Goal: Task Accomplishment & Management: Manage account settings

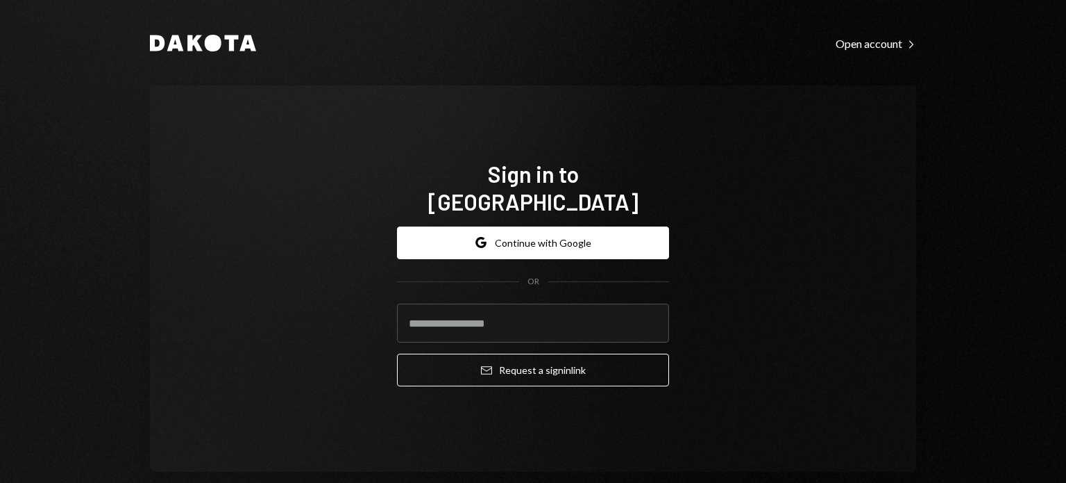
click at [462, 330] on form "Google Continue with Google OR Email Request a sign in link" at bounding box center [533, 306] width 272 height 160
click at [462, 319] on input "email" at bounding box center [533, 322] width 272 height 39
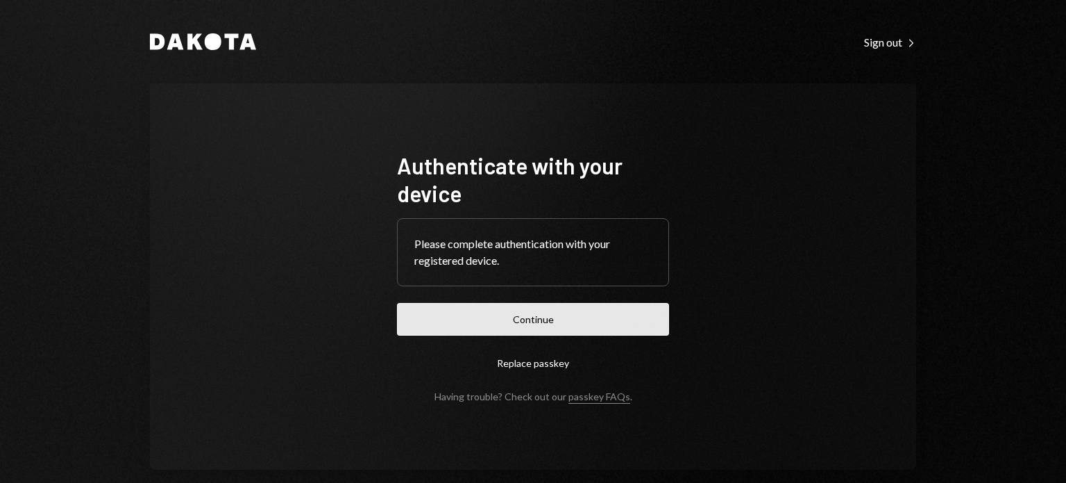
click at [552, 313] on button "Continue" at bounding box center [533, 319] width 272 height 33
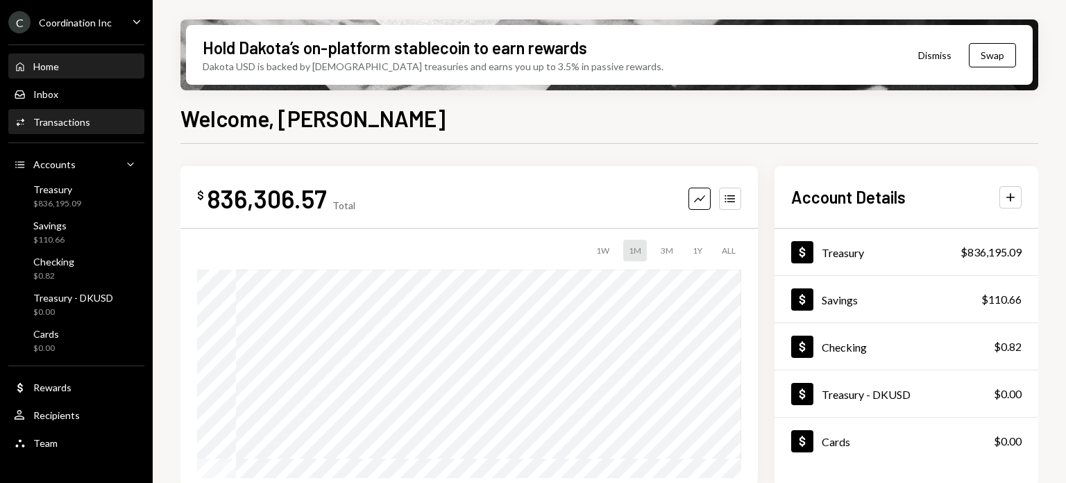
click at [79, 118] on div "Transactions" at bounding box center [61, 122] width 57 height 12
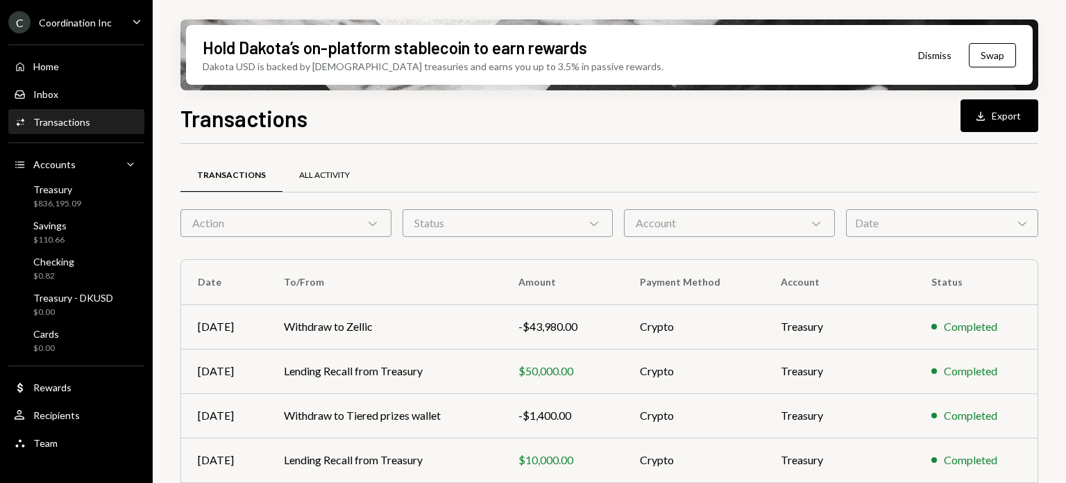
click at [326, 178] on div "All Activity" at bounding box center [324, 175] width 51 height 12
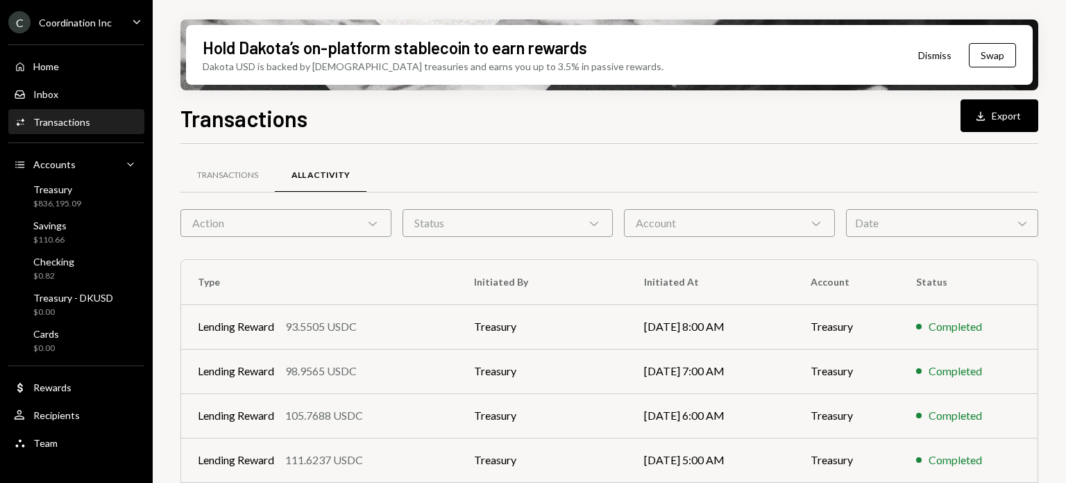
click at [223, 156] on div "Transactions All Activity Action Chevron Down Status Chevron Down Account Chevr…" at bounding box center [610, 475] width 858 height 663
click at [226, 160] on div "Transactions" at bounding box center [228, 175] width 94 height 33
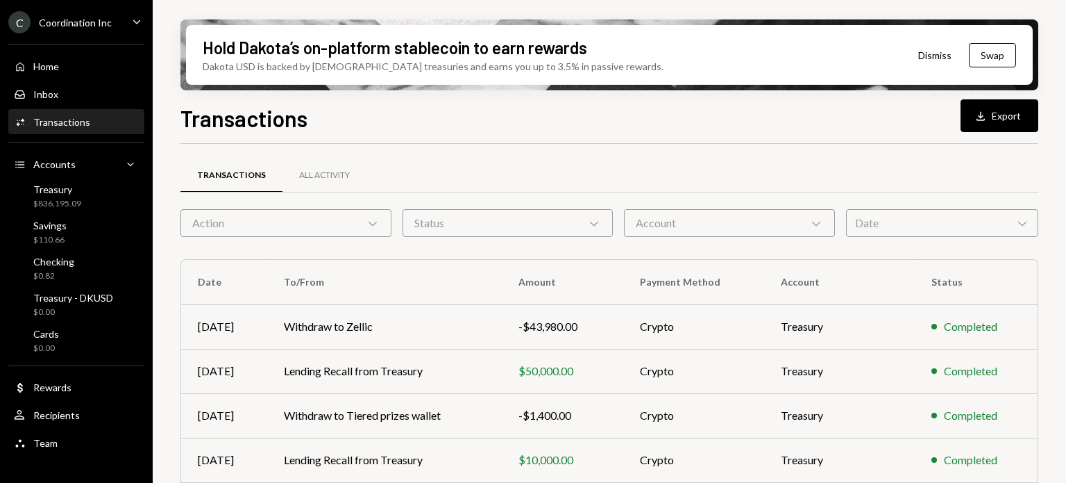
click at [229, 164] on div "Transactions" at bounding box center [232, 175] width 102 height 33
click at [1002, 110] on button "Download Export" at bounding box center [1000, 115] width 78 height 33
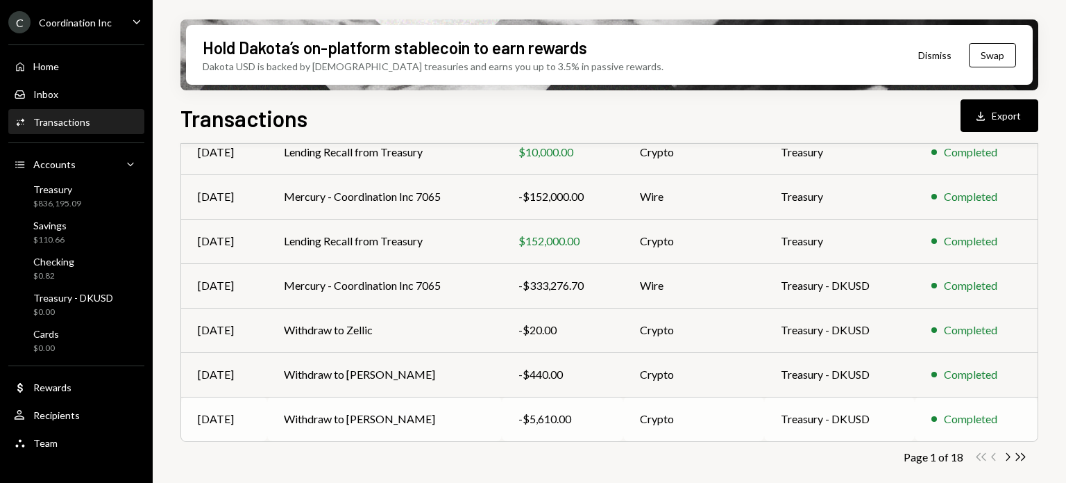
drag, startPoint x: 406, startPoint y: 224, endPoint x: 535, endPoint y: 413, distance: 228.4
click at [1026, 455] on icon "Double Arrow Right" at bounding box center [1020, 456] width 13 height 13
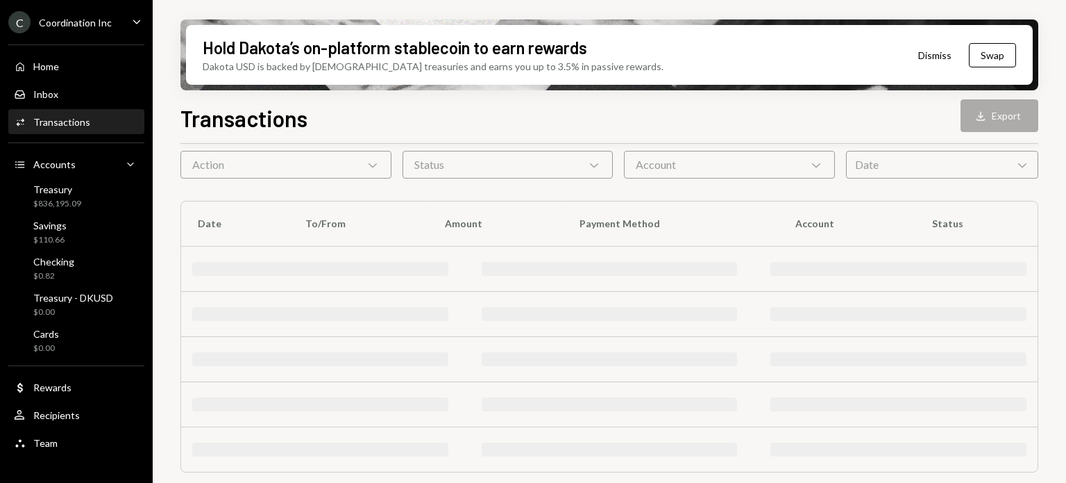
scroll to position [0, 0]
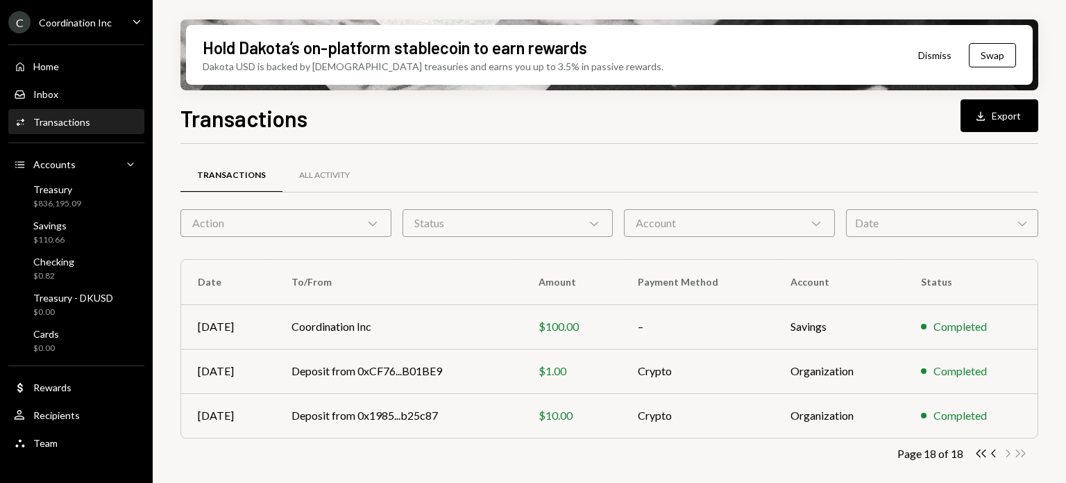
drag, startPoint x: 455, startPoint y: 234, endPoint x: 458, endPoint y: 485, distance: 251.4
click at [994, 458] on icon "Chevron Left" at bounding box center [994, 452] width 13 height 13
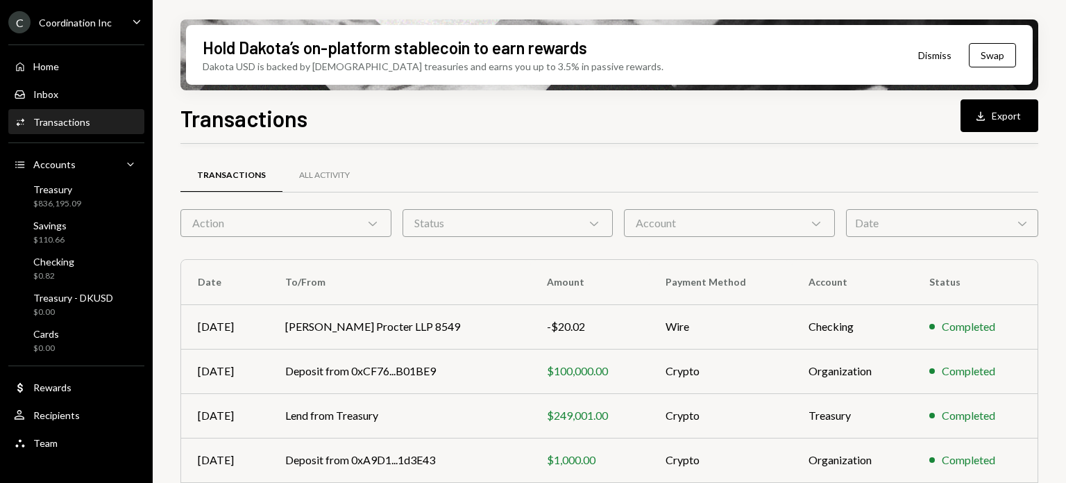
scroll to position [308, 0]
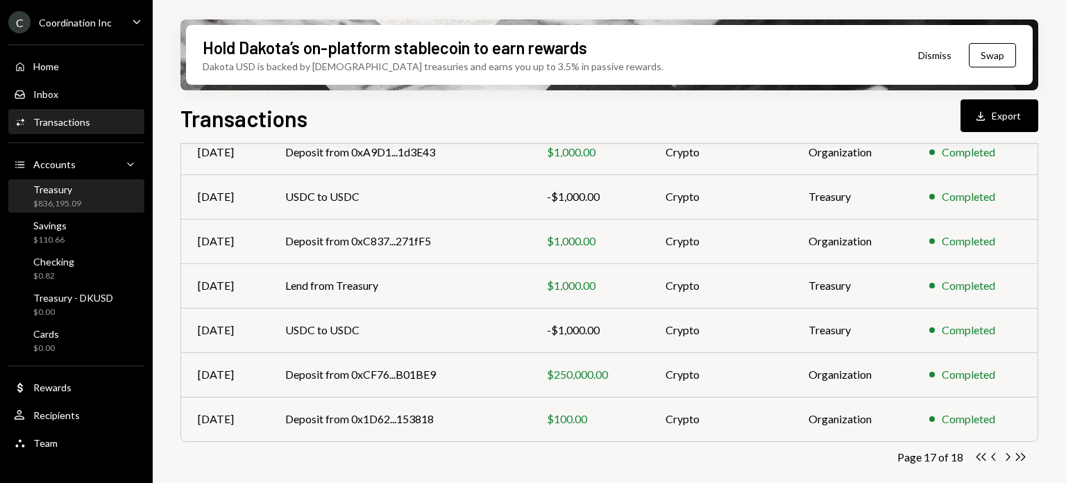
click at [94, 199] on div "Treasury $836,195.09" at bounding box center [76, 196] width 125 height 26
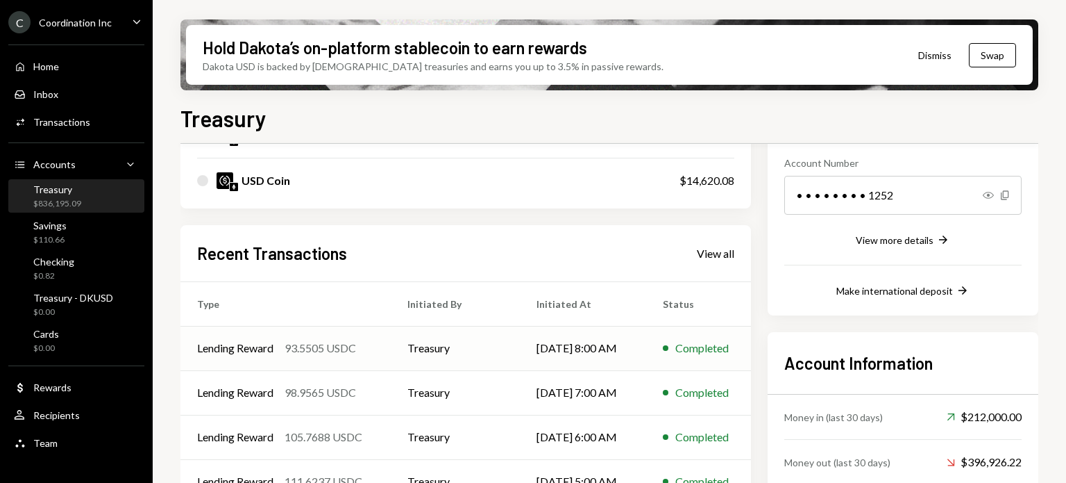
scroll to position [284, 0]
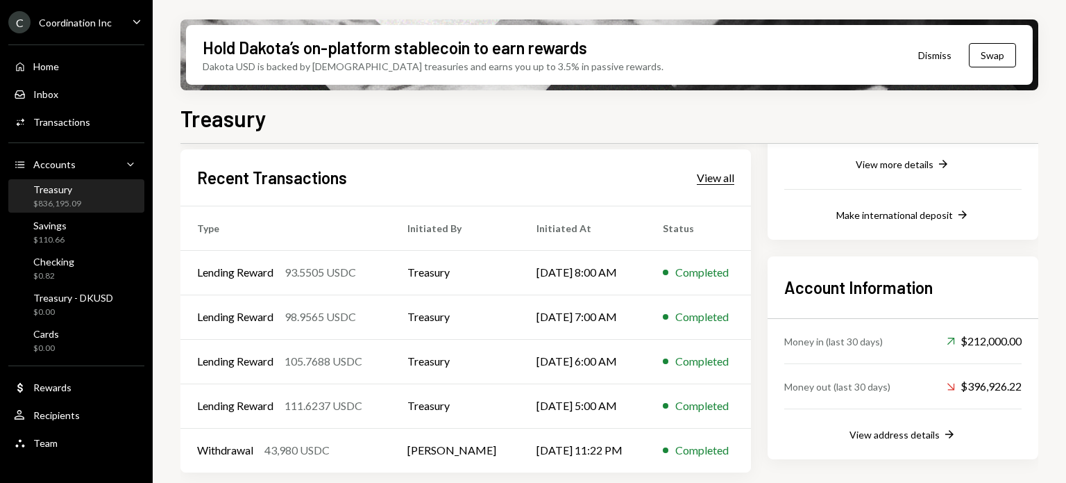
click at [715, 181] on div "View all" at bounding box center [715, 178] width 37 height 14
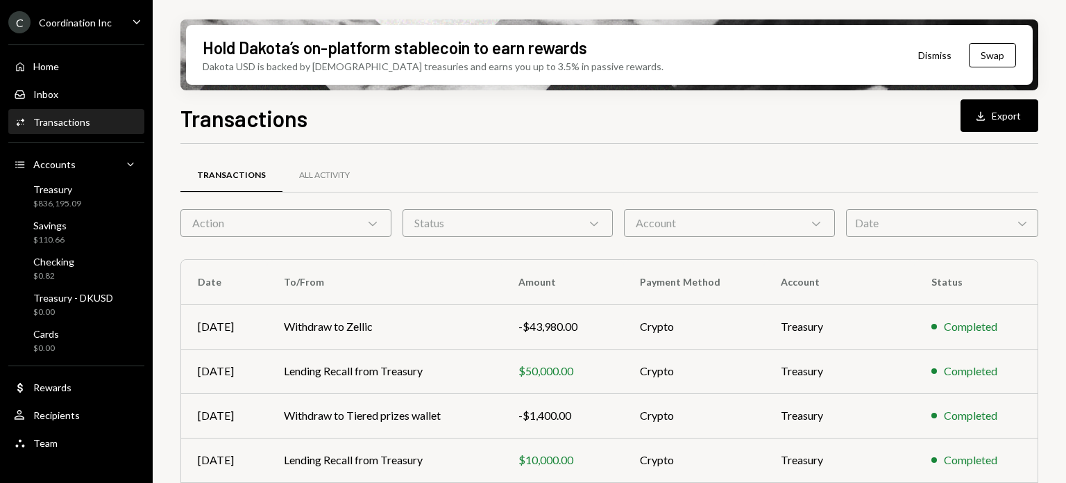
drag, startPoint x: 989, startPoint y: 119, endPoint x: 425, endPoint y: 160, distance: 565.9
click at [425, 160] on div "Transactions Download Export Transactions All Activity Action Chevron Down Stat…" at bounding box center [610, 332] width 858 height 463
click at [982, 118] on icon "Download" at bounding box center [981, 116] width 14 height 14
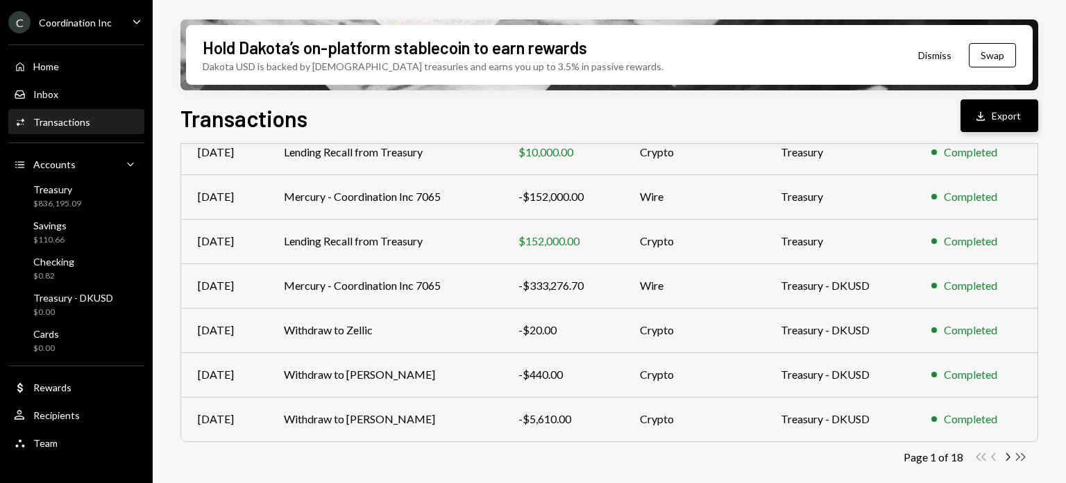
click at [1026, 458] on icon "Double Arrow Right" at bounding box center [1020, 456] width 13 height 13
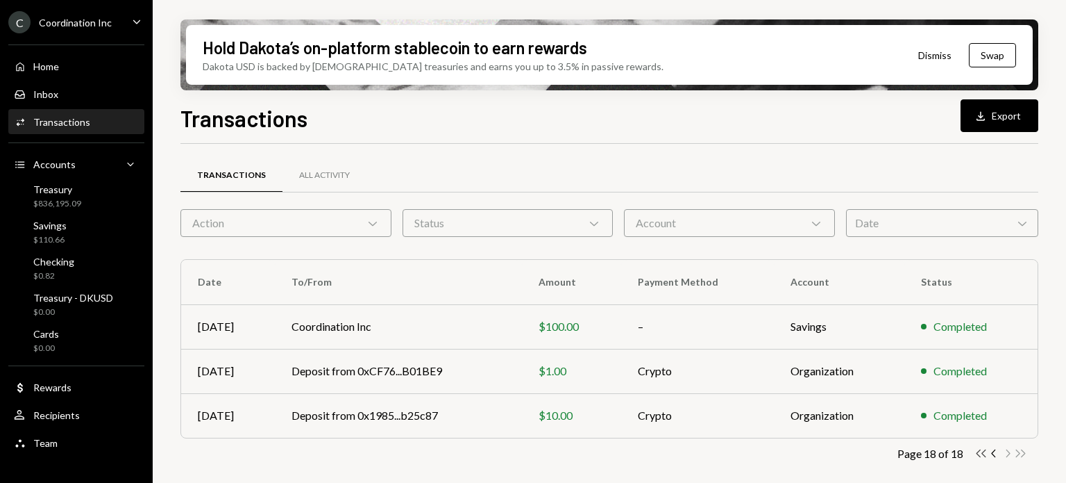
click at [980, 452] on icon "Double Arrow Left" at bounding box center [981, 452] width 13 height 13
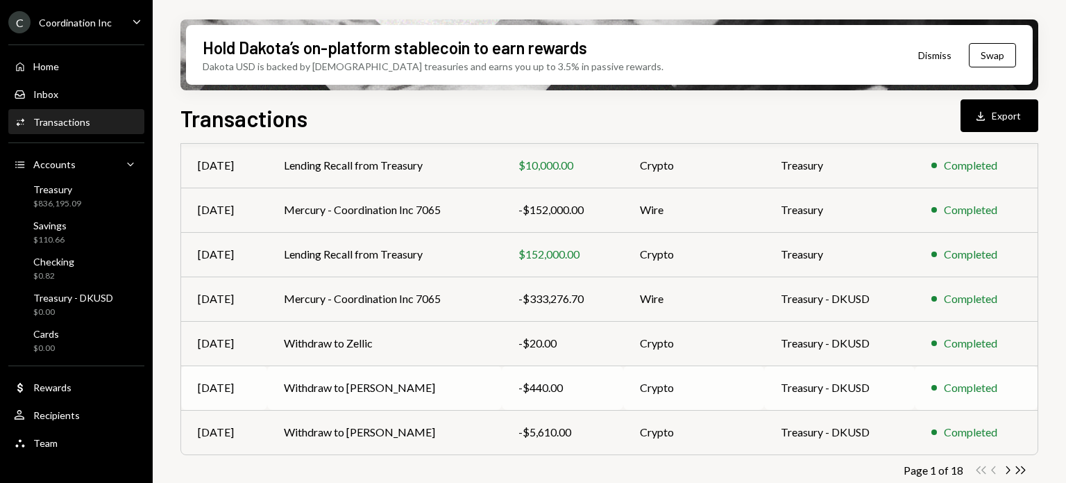
scroll to position [308, 0]
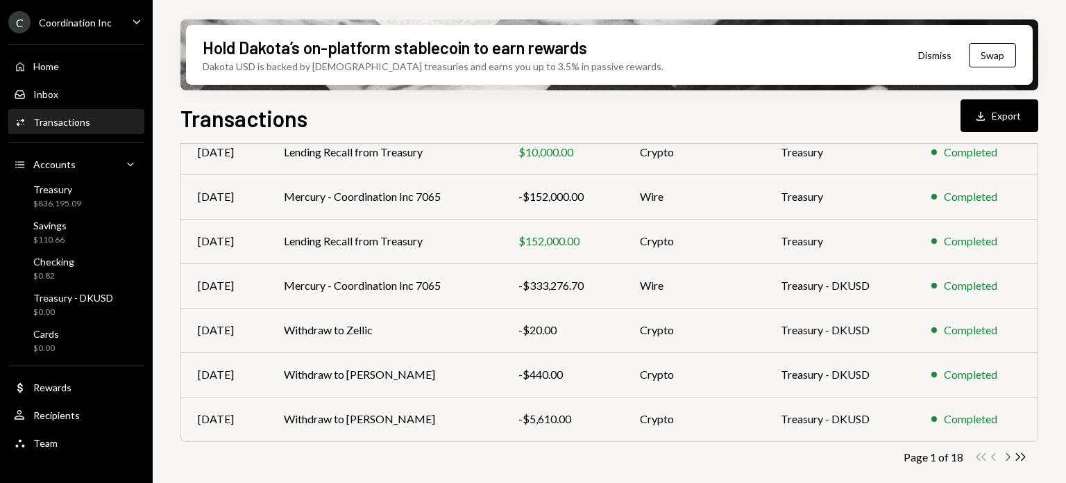
click at [1010, 452] on icon "Chevron Right" at bounding box center [1007, 456] width 13 height 13
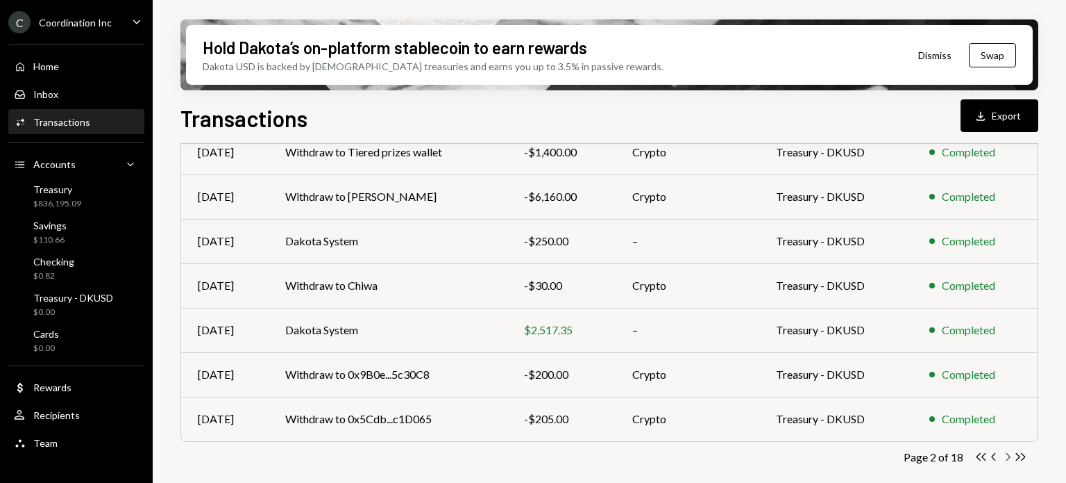
click at [1009, 455] on icon "button" at bounding box center [1009, 457] width 4 height 8
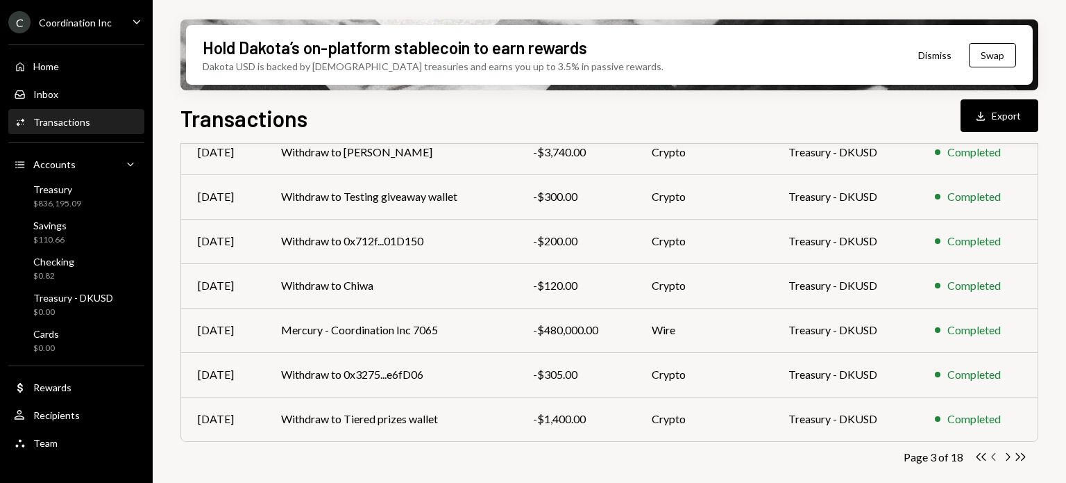
click at [994, 456] on icon "Chevron Left" at bounding box center [994, 456] width 13 height 13
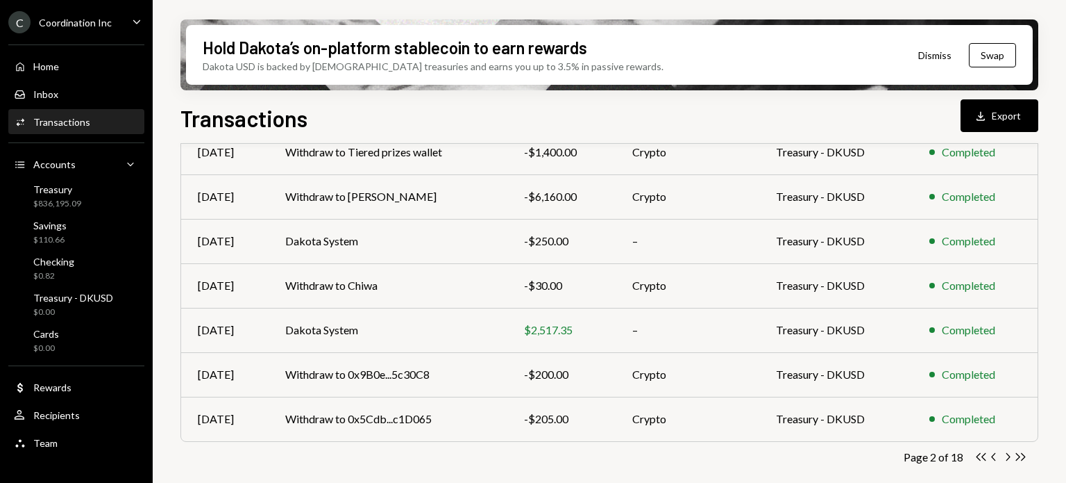
click at [1022, 453] on icon "Double Arrow Right" at bounding box center [1020, 456] width 13 height 13
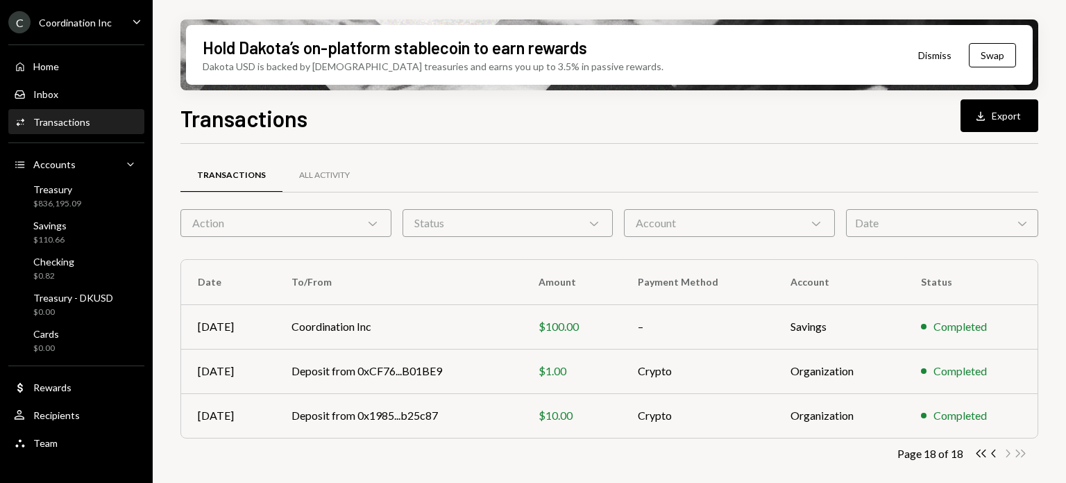
scroll to position [0, 0]
click at [991, 453] on icon "Chevron Left" at bounding box center [994, 452] width 13 height 13
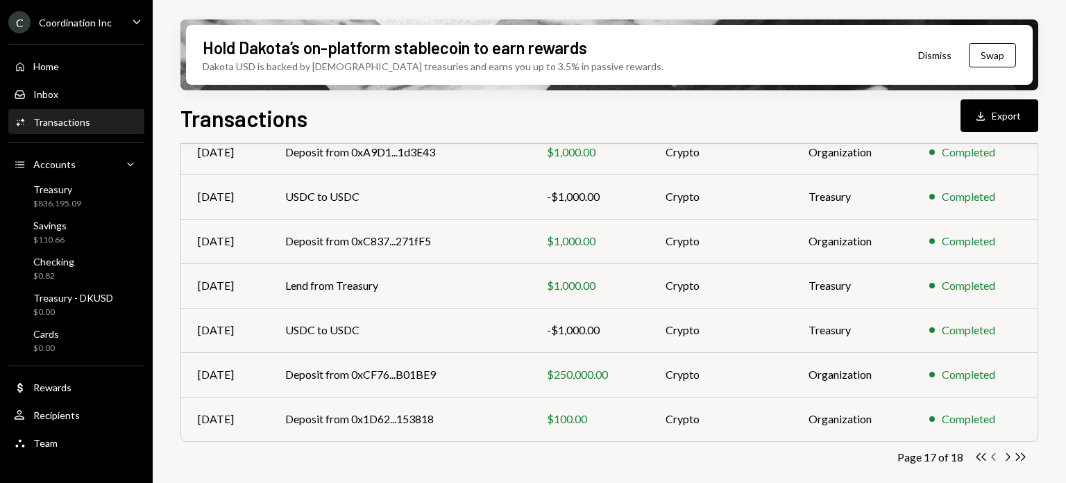
click at [996, 455] on icon "Chevron Left" at bounding box center [994, 456] width 13 height 13
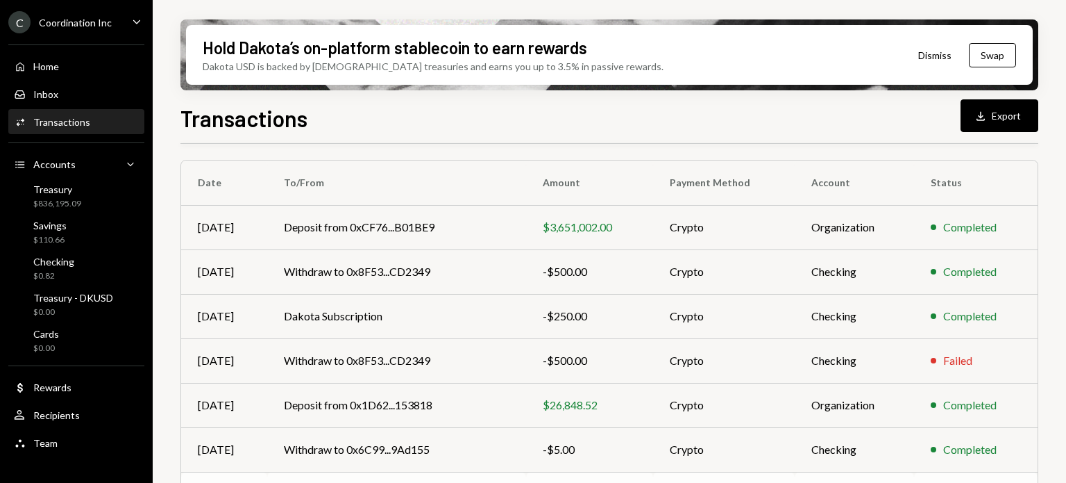
scroll to position [308, 0]
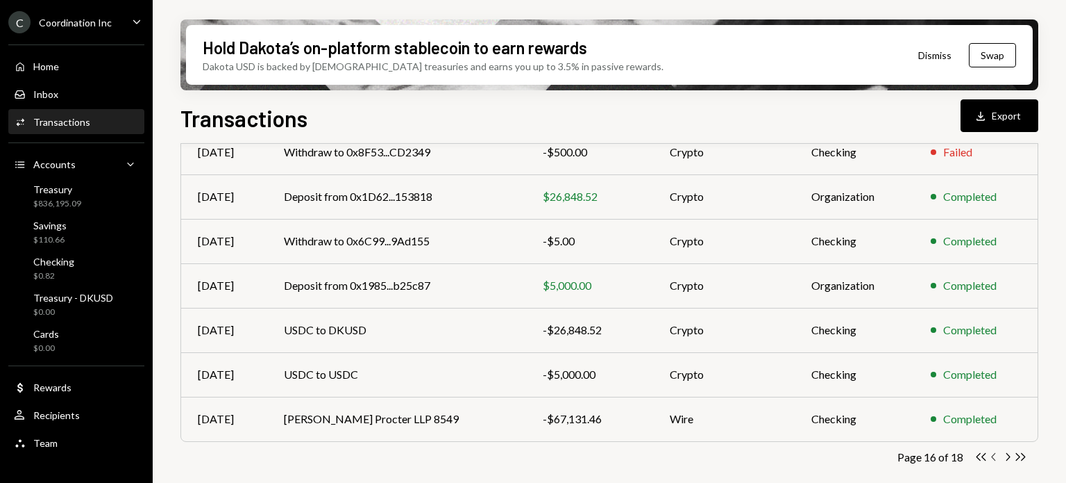
click at [996, 455] on icon "Chevron Left" at bounding box center [994, 456] width 13 height 13
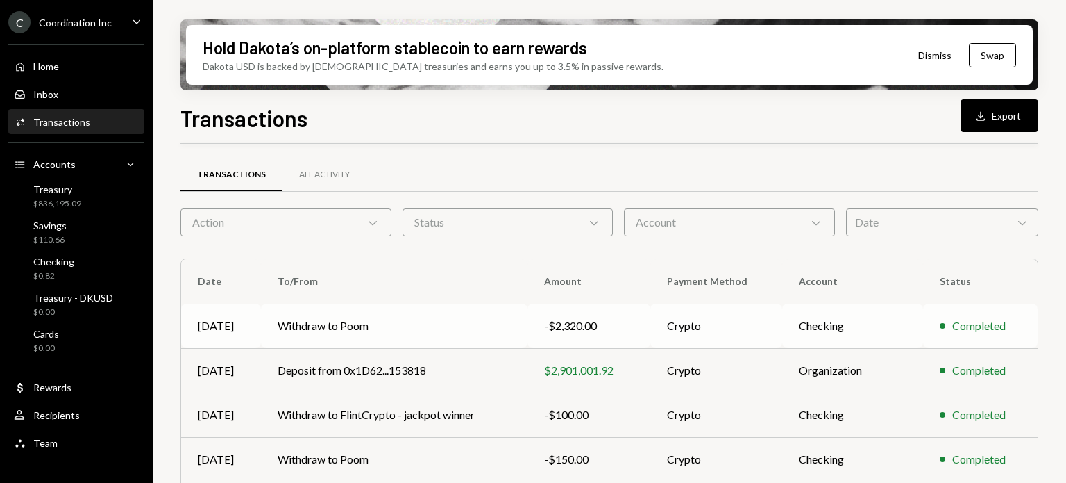
scroll to position [0, 0]
click at [84, 196] on div "Treasury $836,195.09" at bounding box center [76, 196] width 125 height 26
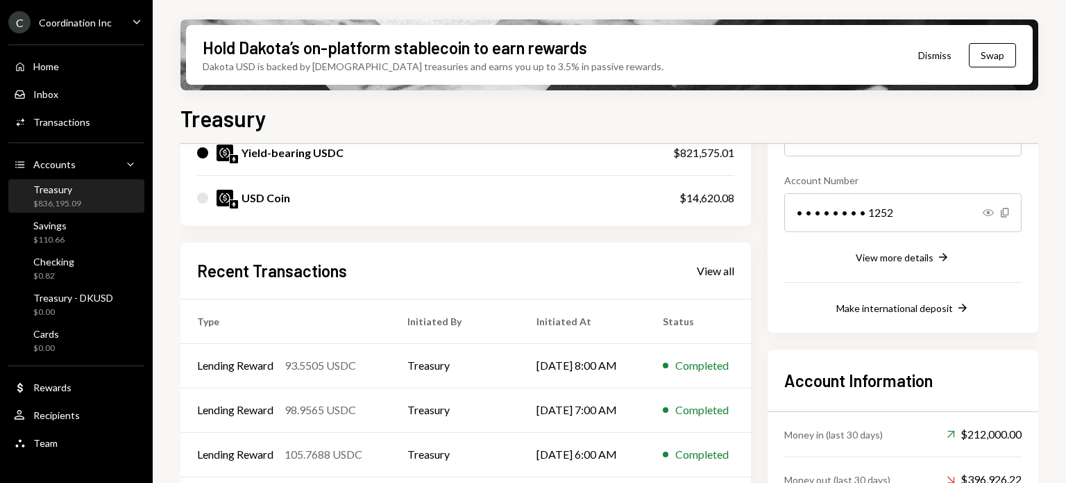
scroll to position [284, 0]
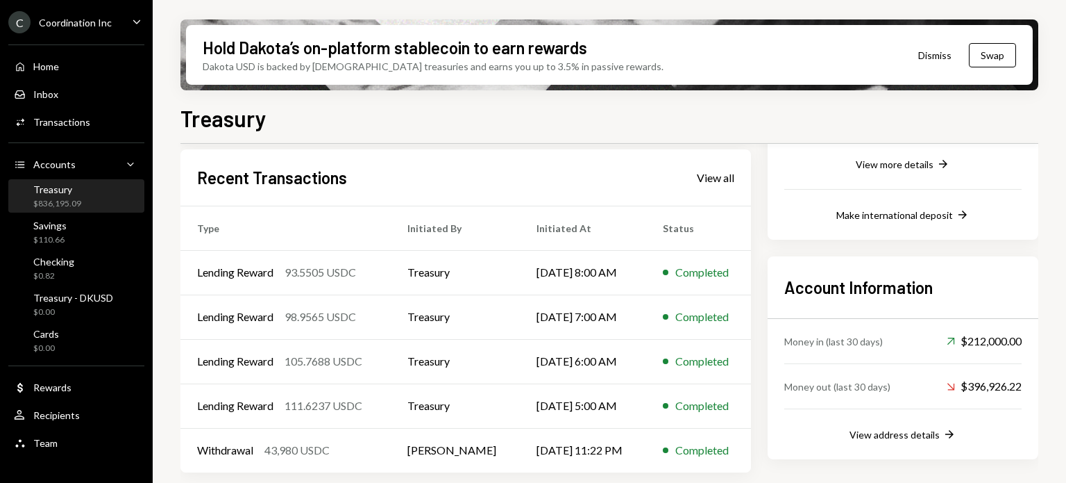
click at [714, 186] on div "Recent Transactions View all" at bounding box center [465, 177] width 537 height 23
click at [713, 174] on div "View all" at bounding box center [715, 178] width 37 height 14
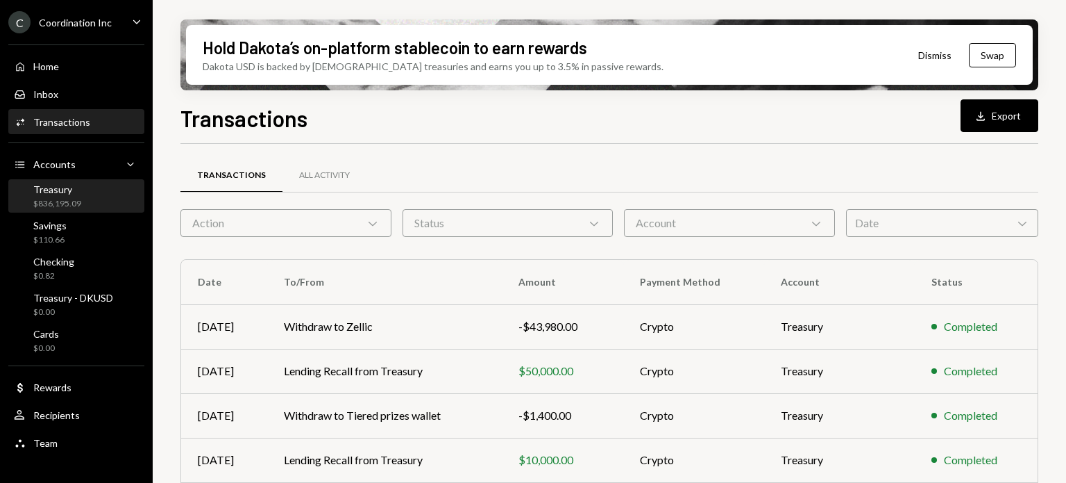
click at [75, 199] on div "$836,195.09" at bounding box center [57, 204] width 48 height 12
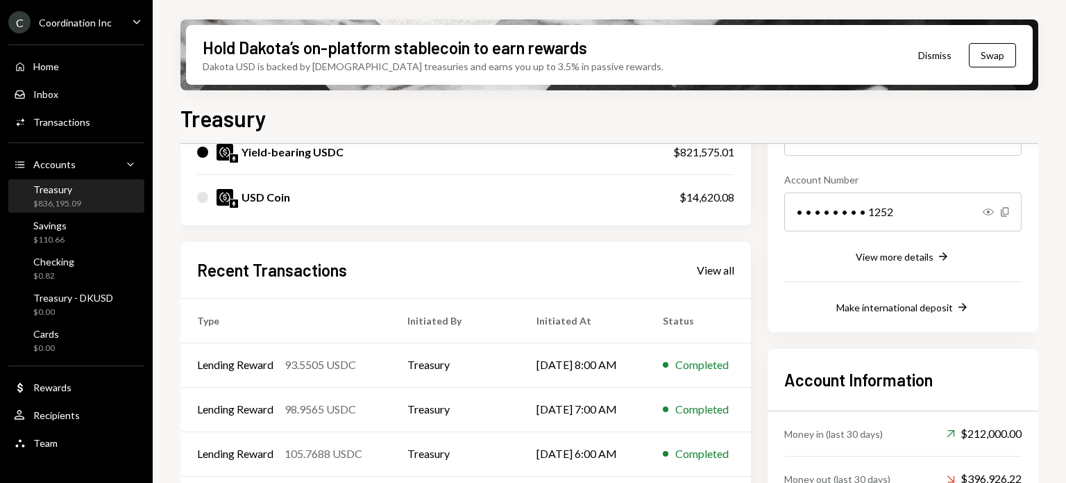
scroll to position [215, 0]
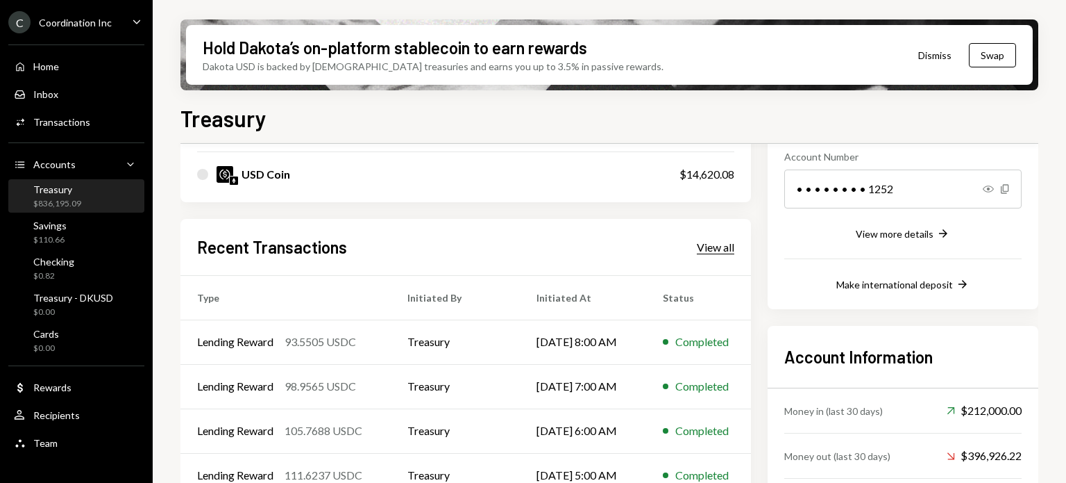
click at [727, 240] on div "View all" at bounding box center [715, 247] width 37 height 14
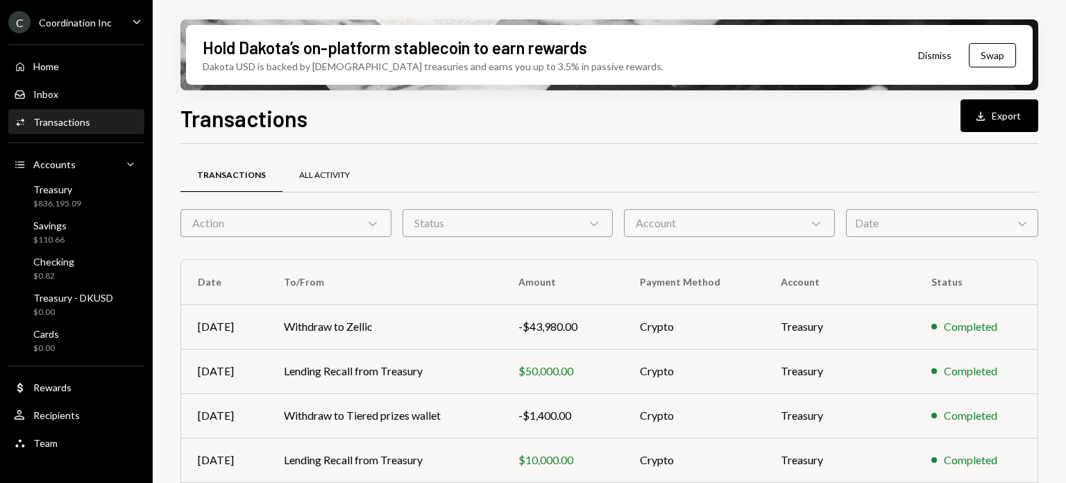
click at [331, 171] on div "All Activity" at bounding box center [324, 175] width 51 height 12
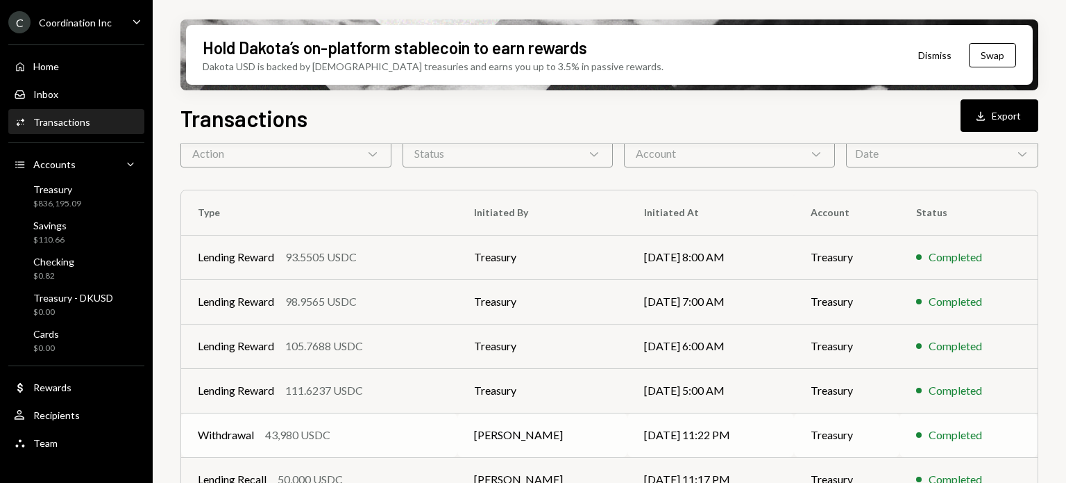
scroll to position [67, 0]
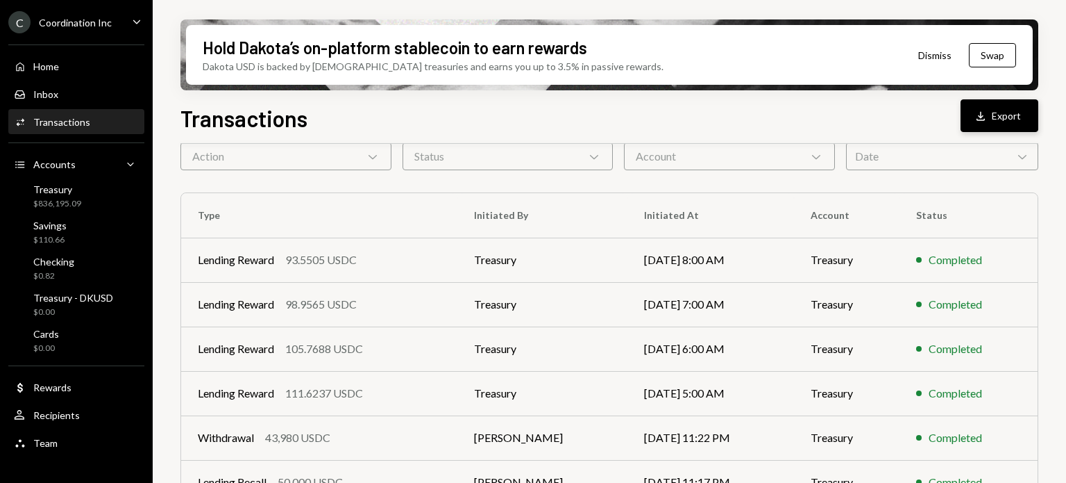
click at [996, 112] on button "Download Export" at bounding box center [1000, 115] width 78 height 33
